Goal: Information Seeking & Learning: Learn about a topic

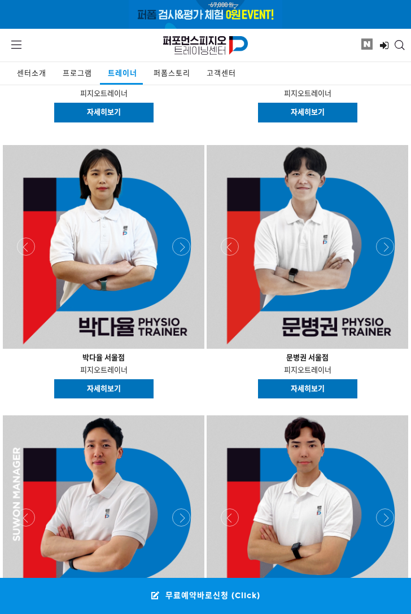
scroll to position [1636, 0]
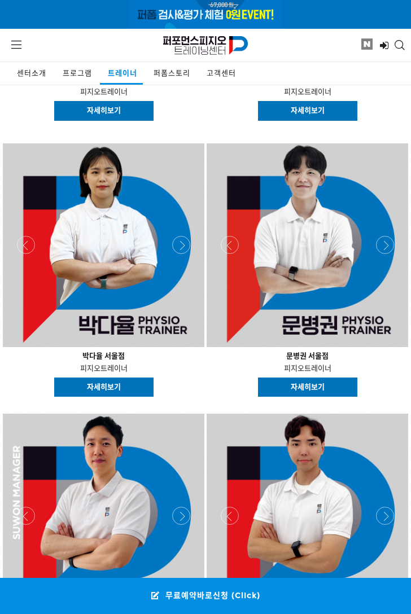
click at [340, 386] on link "자세히보기" at bounding box center [307, 387] width 99 height 20
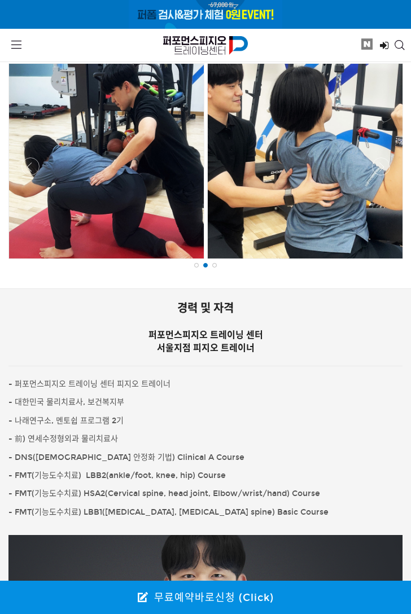
scroll to position [677, 0]
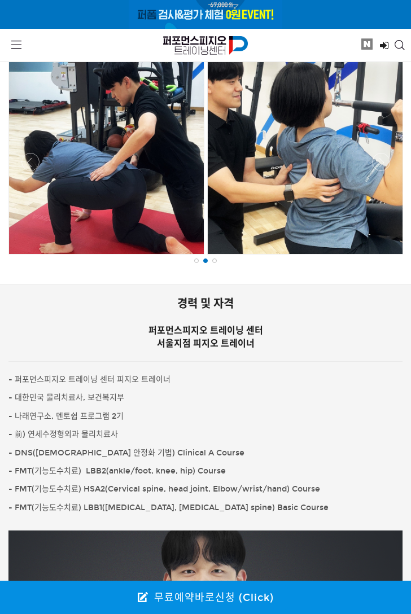
click at [301, 182] on div at bounding box center [305, 156] width 195 height 195
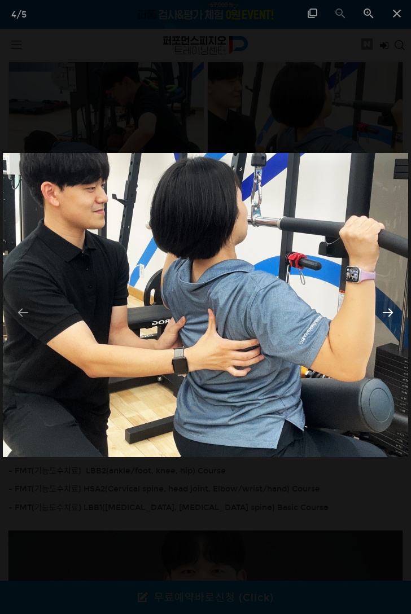
click at [388, 313] on div at bounding box center [388, 312] width 24 height 22
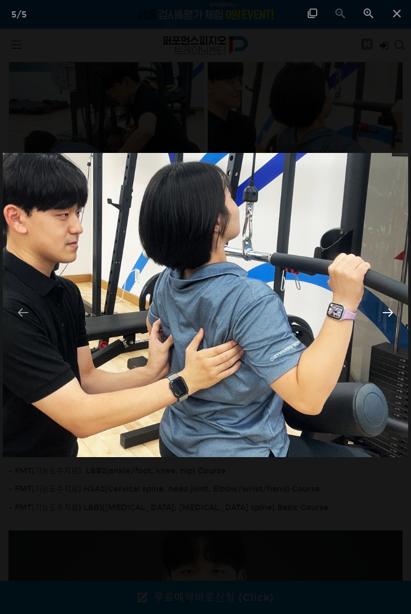
click at [388, 313] on div at bounding box center [388, 312] width 24 height 22
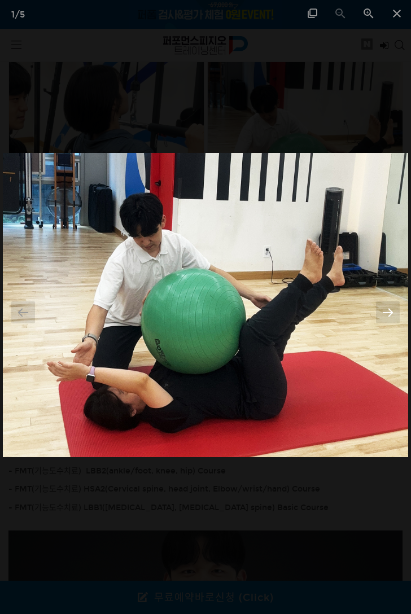
click at [394, 318] on div at bounding box center [388, 312] width 24 height 22
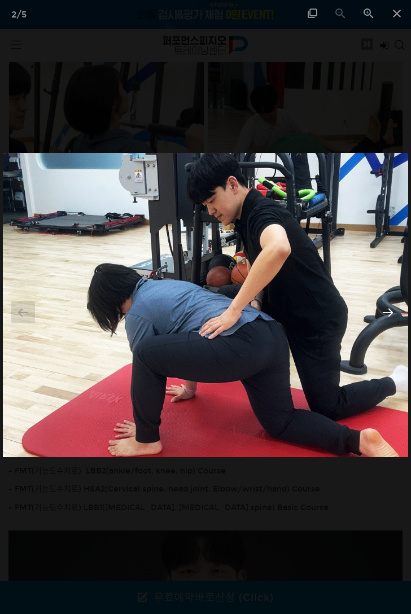
click at [394, 318] on div at bounding box center [388, 312] width 24 height 22
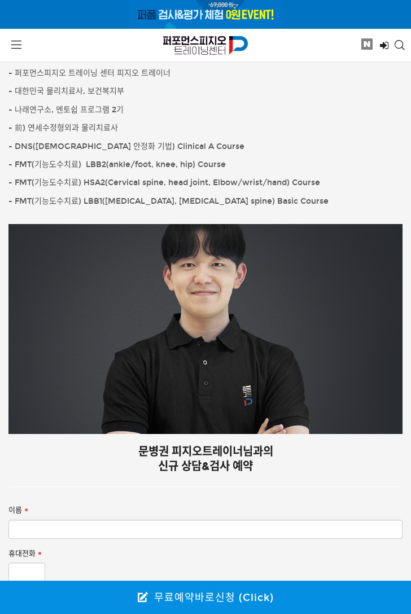
scroll to position [1128, 0]
